Goal: Transaction & Acquisition: Book appointment/travel/reservation

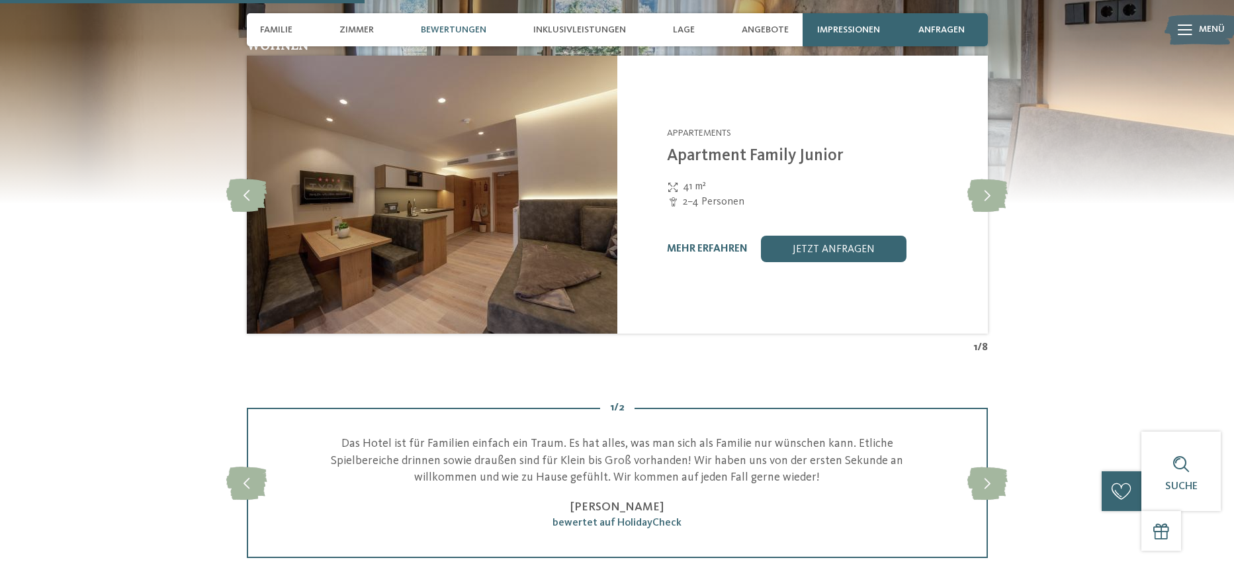
scroll to position [1323, 0]
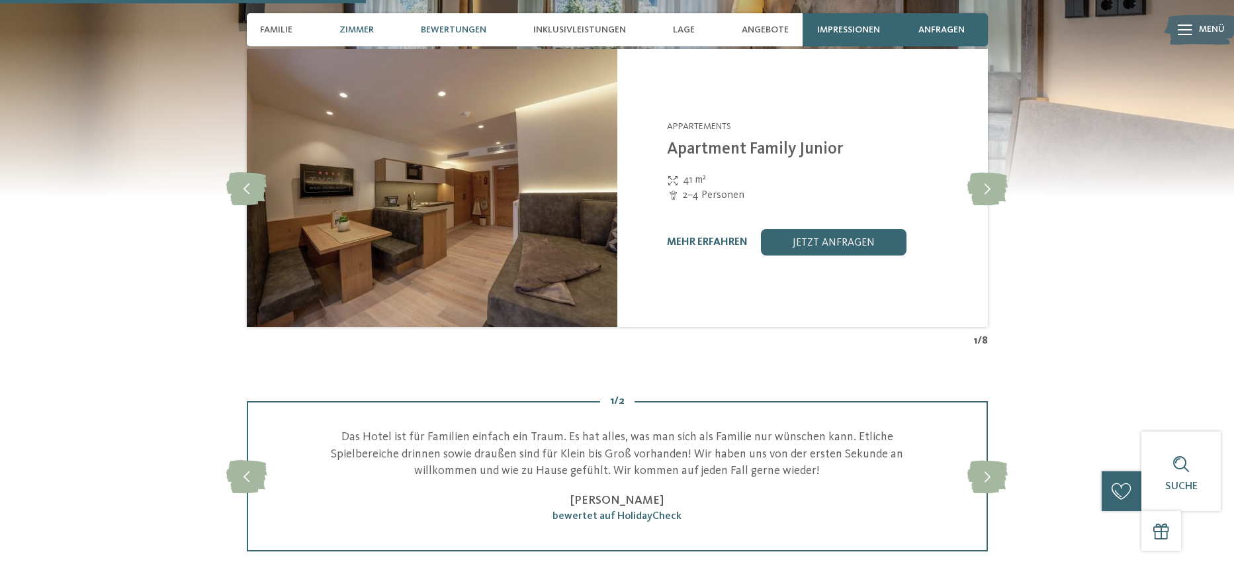
click at [376, 33] on div "Zimmer" at bounding box center [357, 29] width 48 height 33
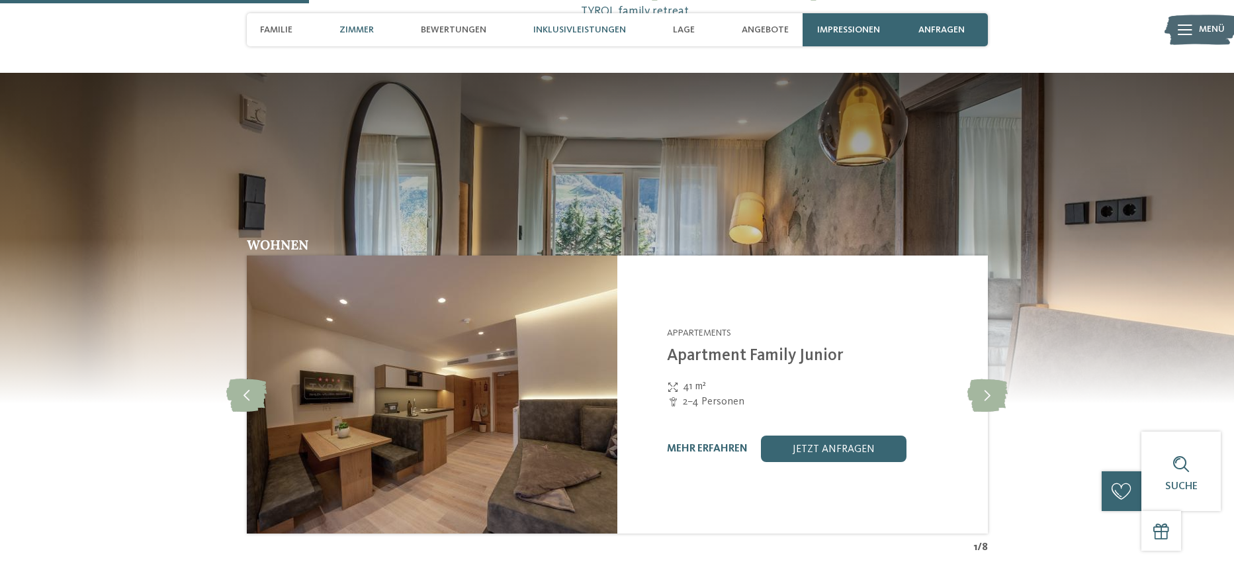
click at [567, 28] on span "Inklusivleistungen" at bounding box center [579, 29] width 93 height 11
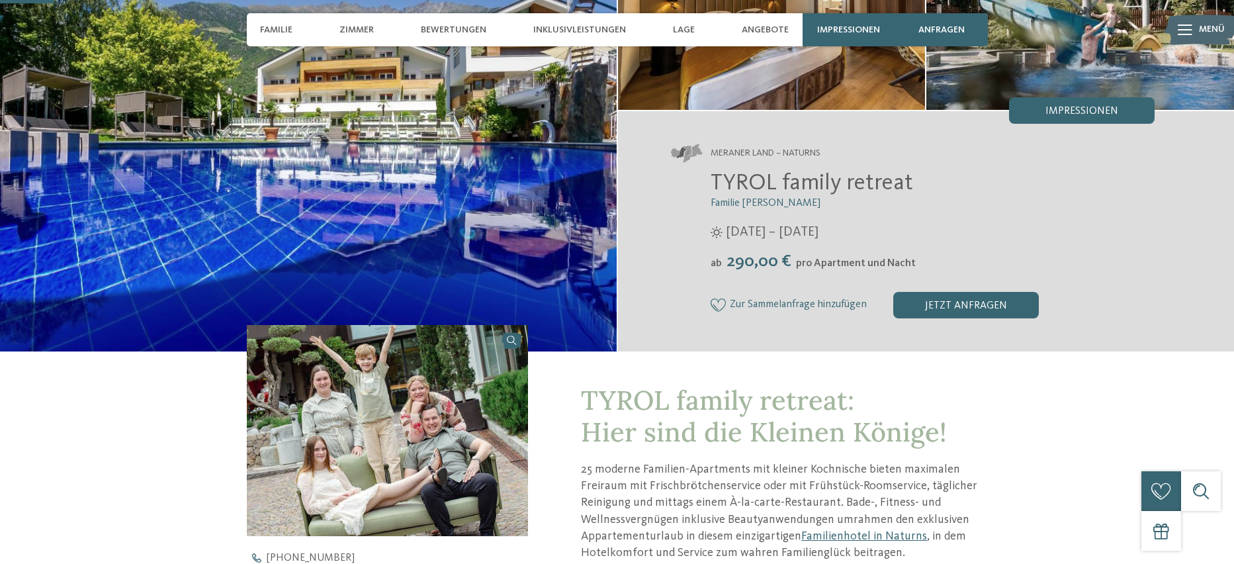
scroll to position [198, 0]
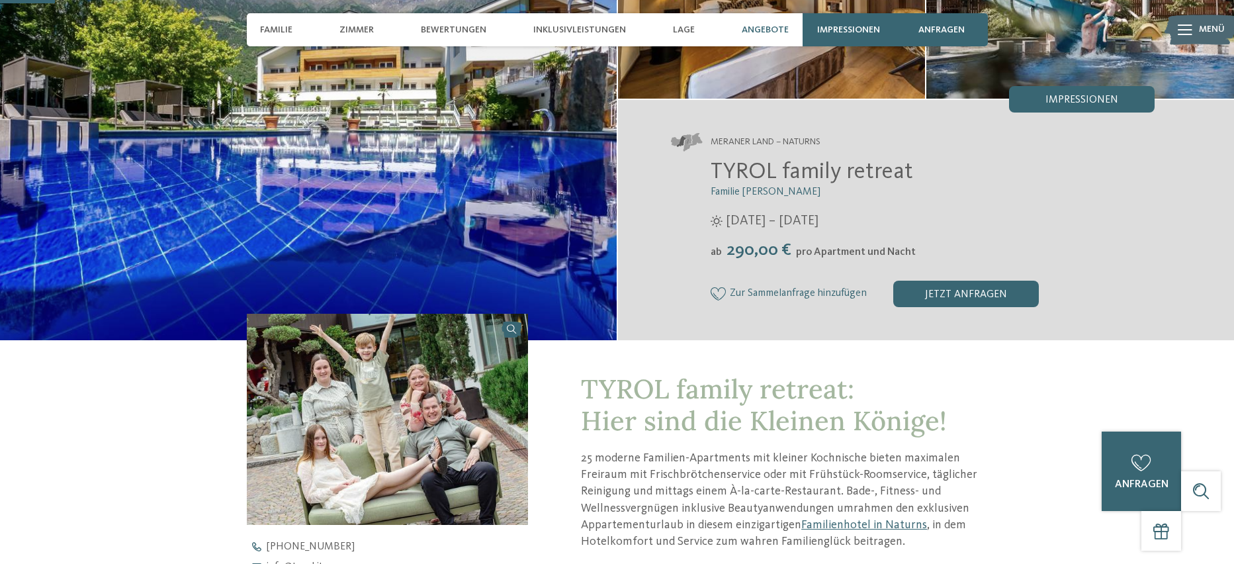
click at [768, 32] on span "Angebote" at bounding box center [765, 29] width 47 height 11
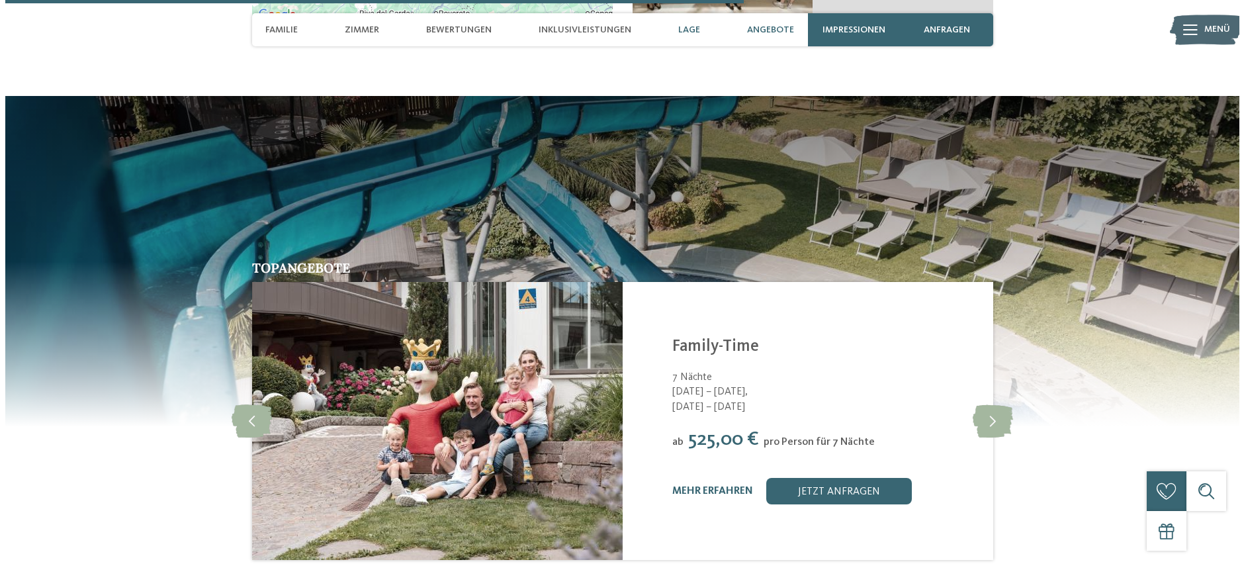
scroll to position [2712, 0]
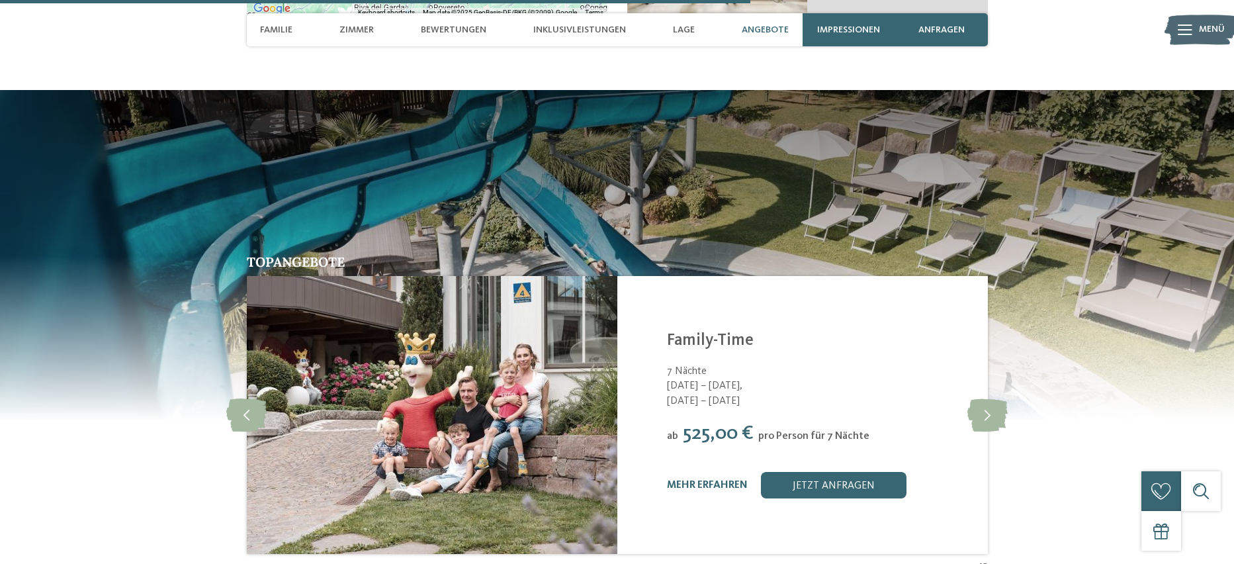
click at [722, 472] on div "mehr erfahren jetzt anfragen" at bounding box center [819, 485] width 304 height 26
click at [722, 480] on link "mehr erfahren" at bounding box center [707, 485] width 81 height 11
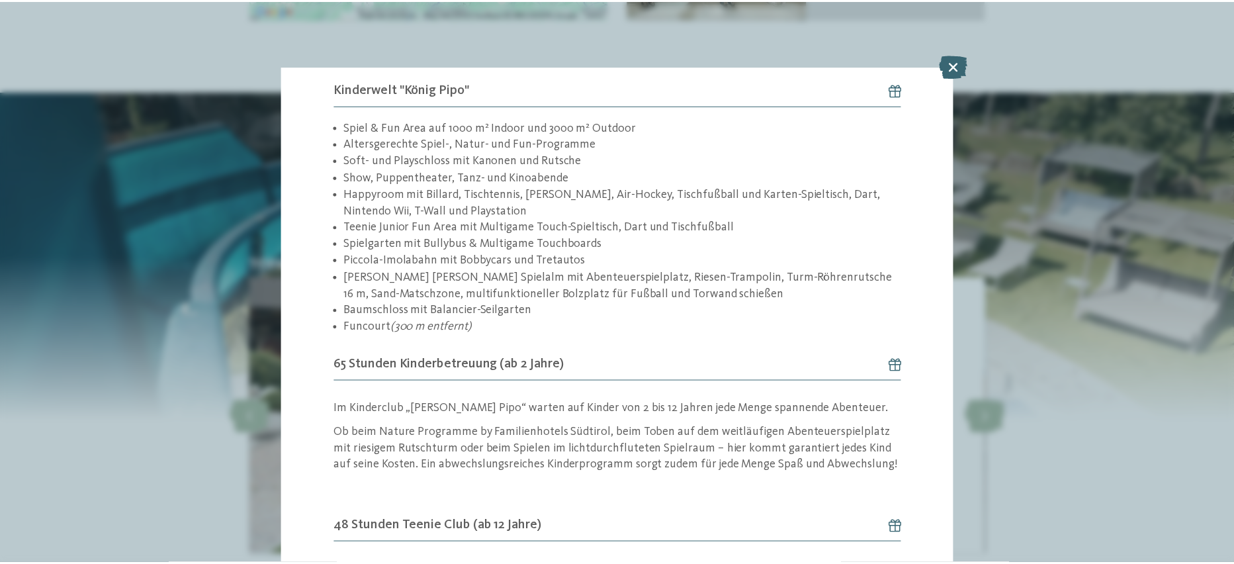
scroll to position [1720, 0]
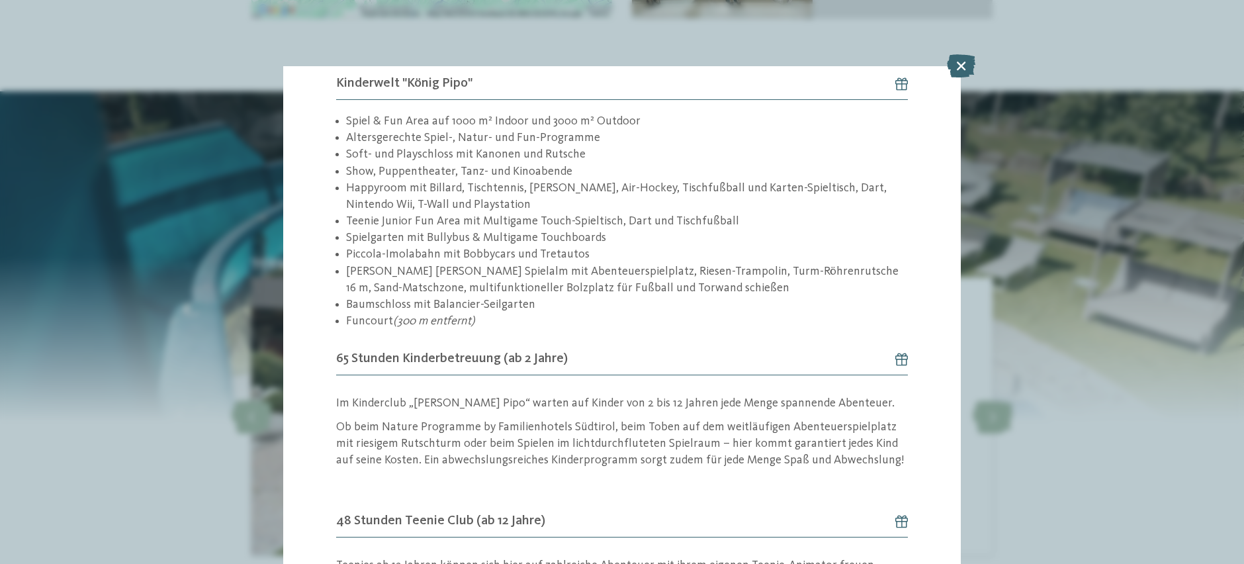
click at [1037, 448] on div "Angebot 1 / 8 1" at bounding box center [622, 282] width 1244 height 564
